Goal: Obtain resource: Obtain resource

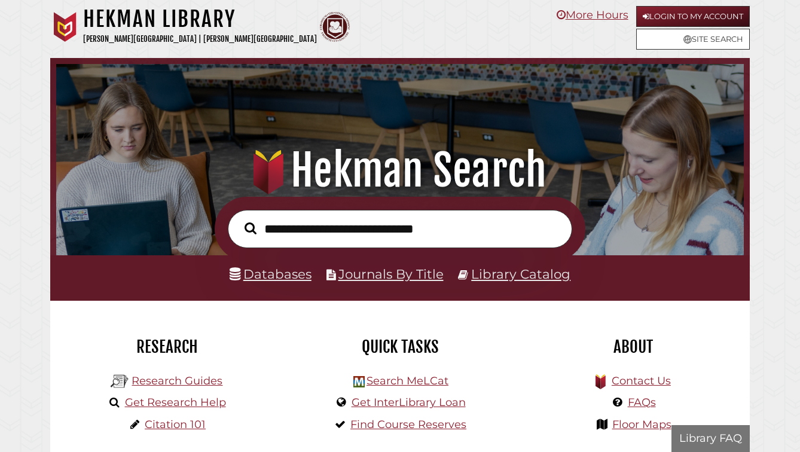
scroll to position [227, 681]
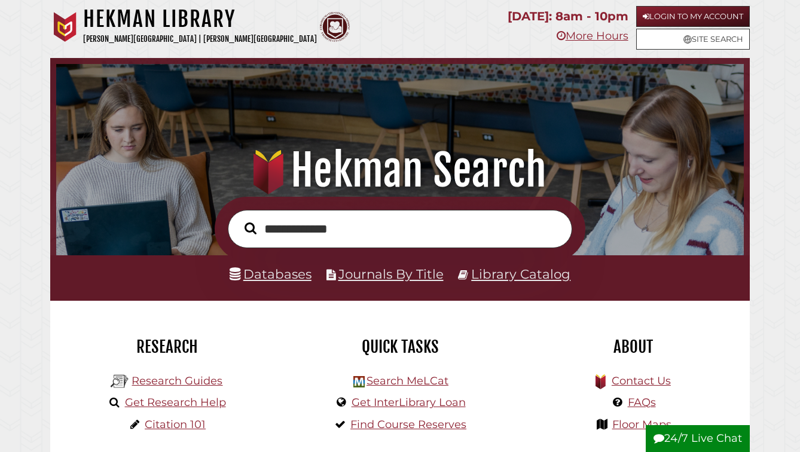
drag, startPoint x: 287, startPoint y: 238, endPoint x: 354, endPoint y: 237, distance: 66.9
click at [354, 237] on input "**********" at bounding box center [400, 229] width 344 height 38
paste input "text"
type input "**********"
click at [238, 219] on button "Search" at bounding box center [250, 228] width 24 height 19
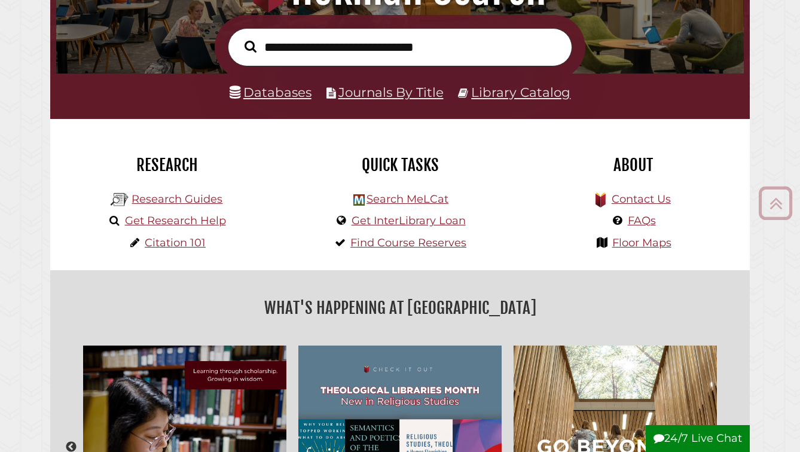
scroll to position [182, 0]
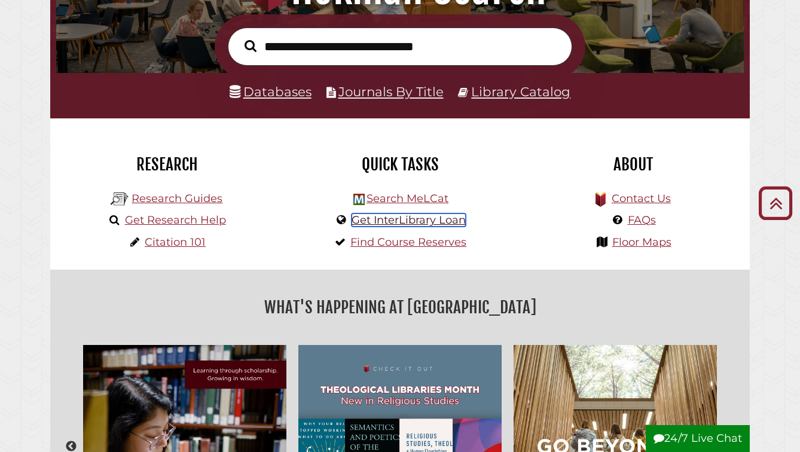
click at [392, 227] on link "Get InterLibrary Loan" at bounding box center [408, 219] width 114 height 13
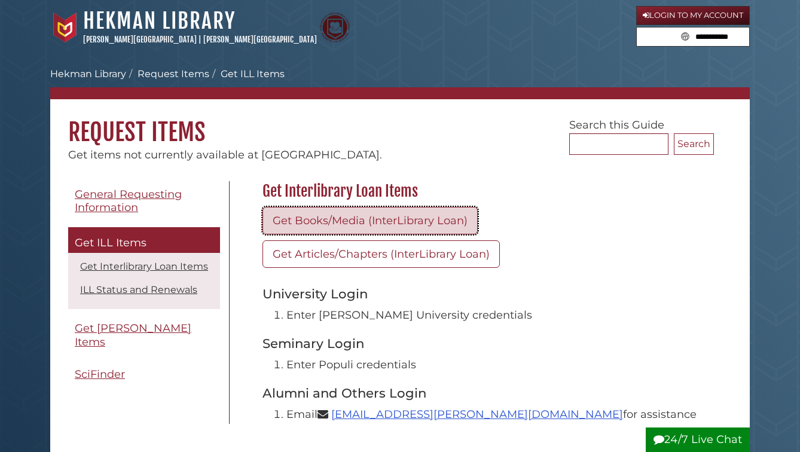
drag, startPoint x: 0, startPoint y: 0, endPoint x: 392, endPoint y: 229, distance: 454.3
click at [392, 229] on link "Get Books/Media (InterLibrary Loan)" at bounding box center [369, 220] width 215 height 27
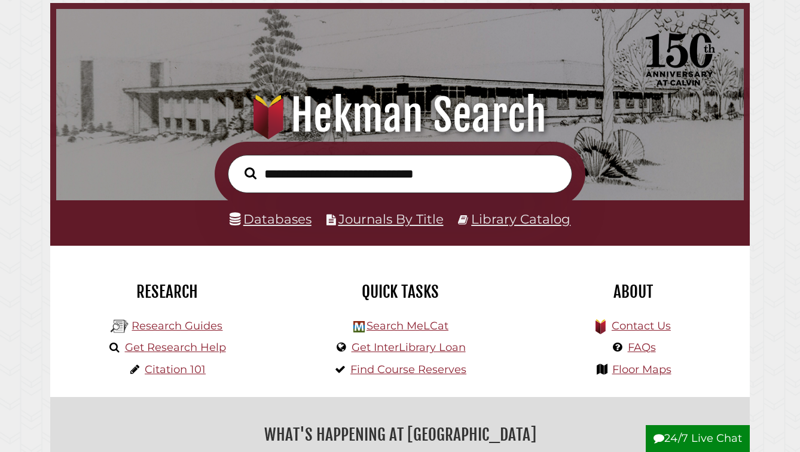
scroll to position [74, 0]
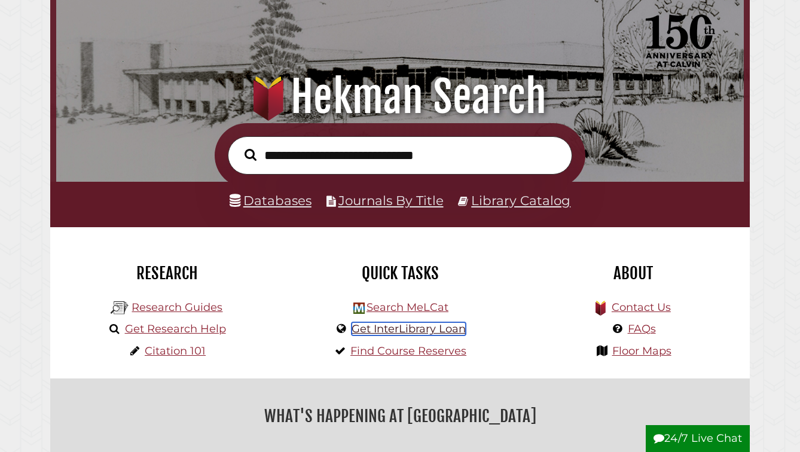
click at [393, 335] on link "Get InterLibrary Loan" at bounding box center [408, 328] width 114 height 13
